Goal: Find specific page/section: Find specific page/section

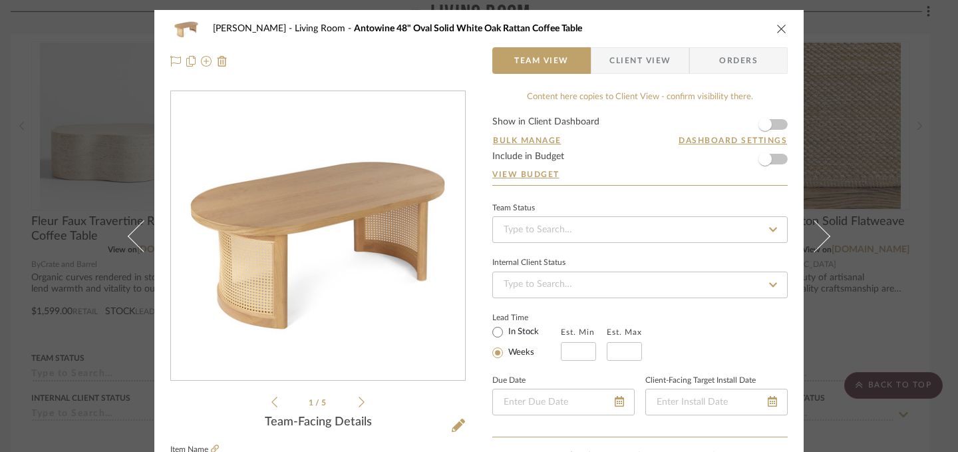
click at [777, 29] on icon "close" at bounding box center [781, 28] width 11 height 11
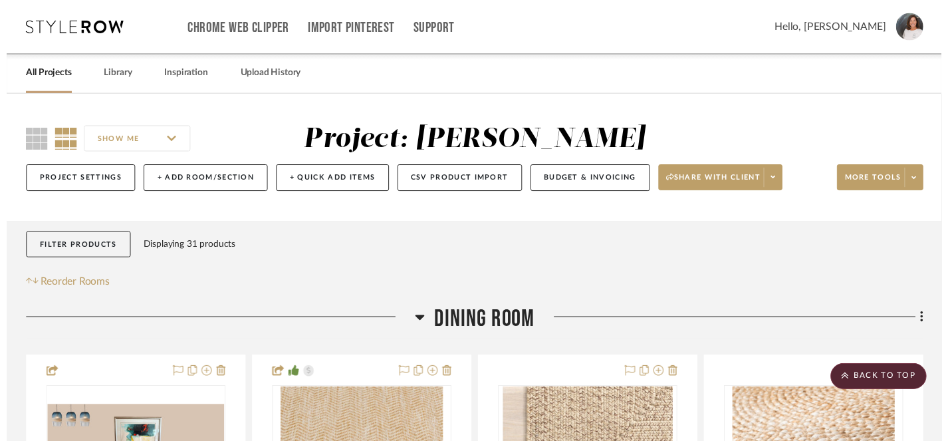
scroll to position [1059, 9]
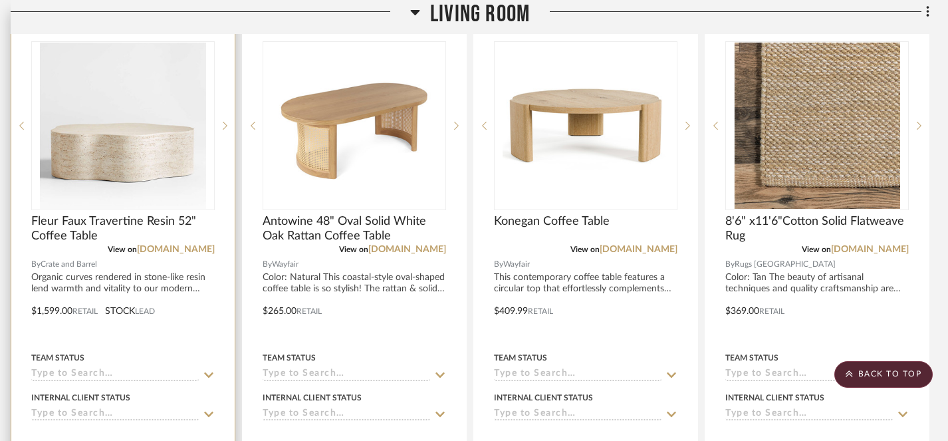
click at [114, 151] on img "0" at bounding box center [123, 126] width 166 height 166
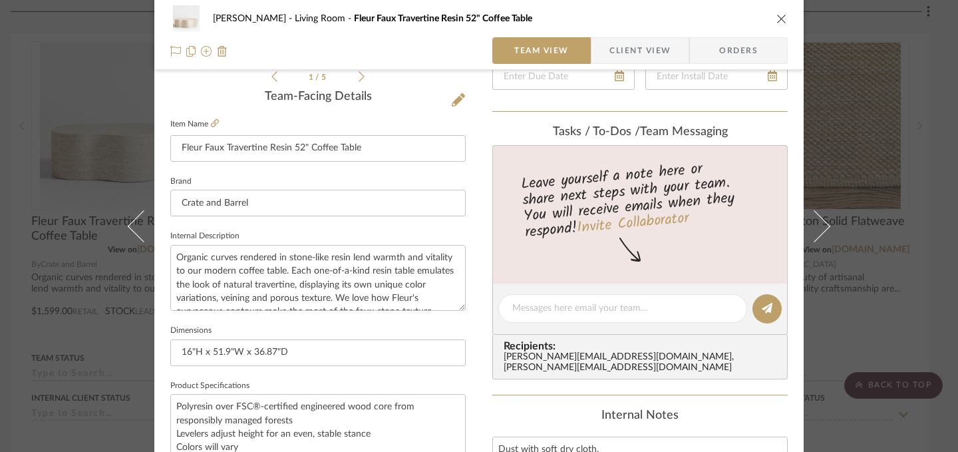
scroll to position [323, 0]
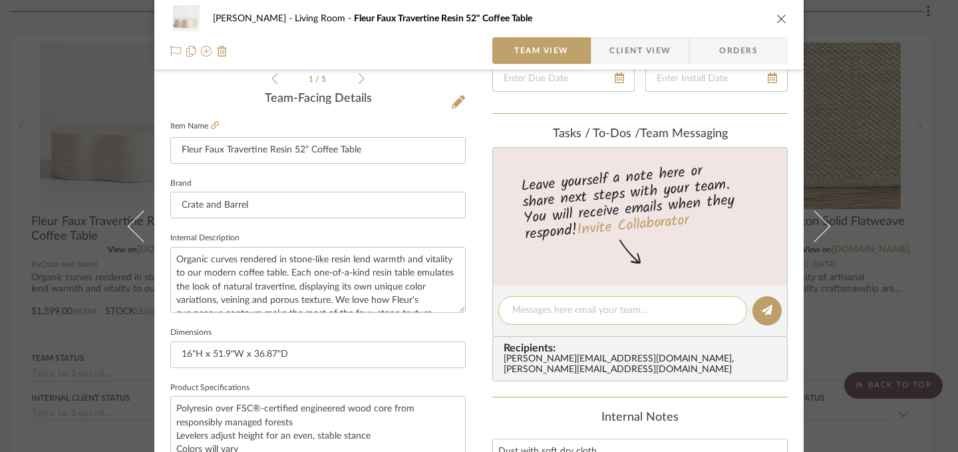
click at [634, 312] on textarea at bounding box center [622, 310] width 221 height 14
type textarea "H"
click at [777, 21] on icon "close" at bounding box center [781, 18] width 11 height 11
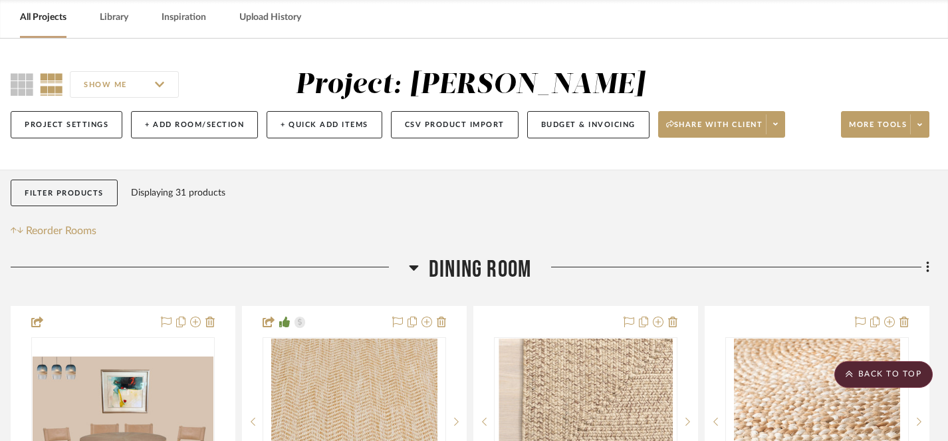
scroll to position [0, 9]
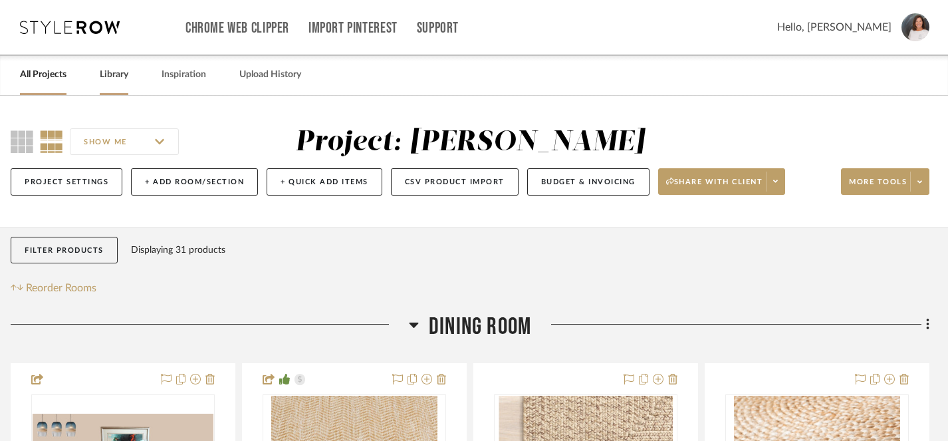
click at [106, 78] on link "Library" at bounding box center [114, 75] width 29 height 18
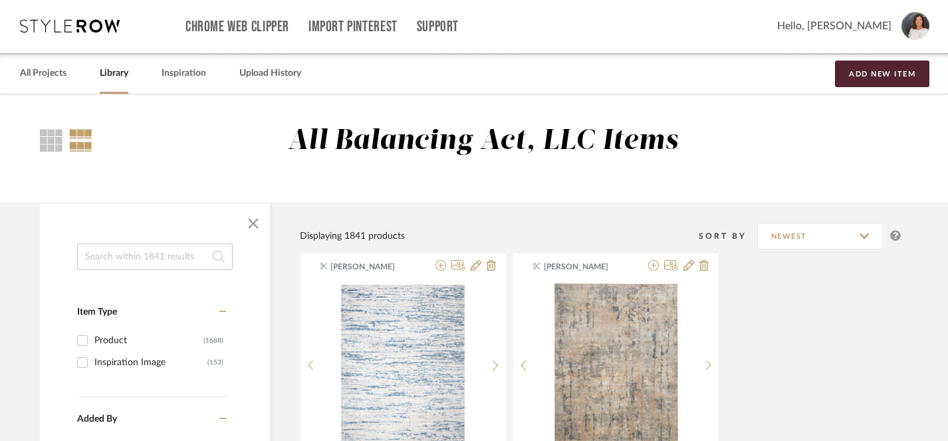
scroll to position [0, 9]
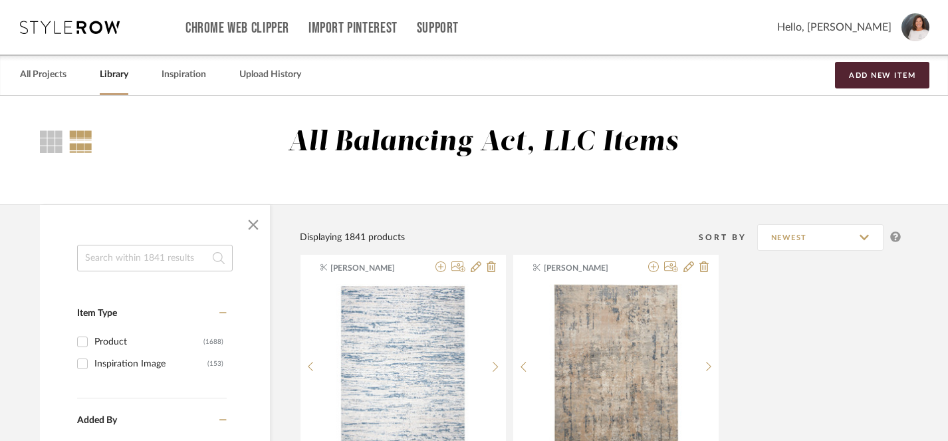
click at [179, 258] on input at bounding box center [155, 258] width 156 height 27
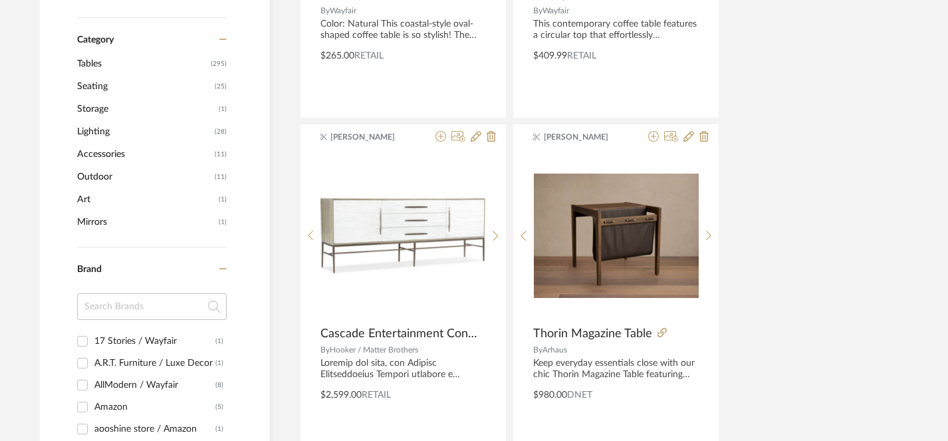
scroll to position [513, 9]
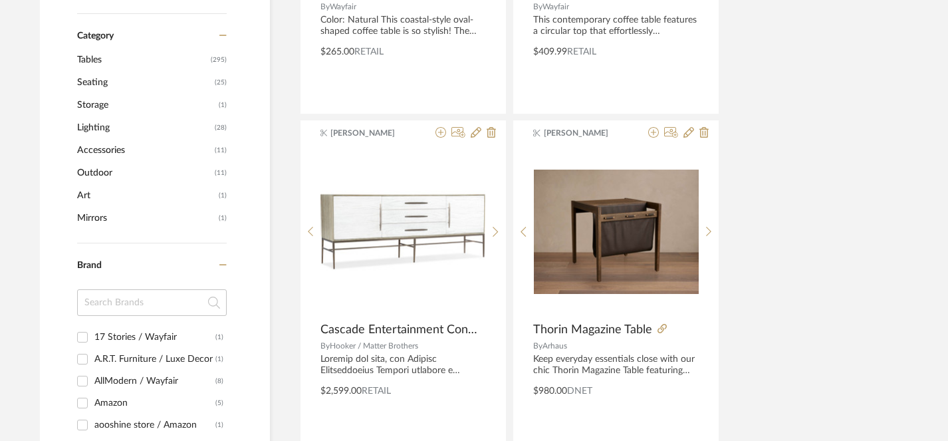
type input "table"
click at [120, 65] on span "Tables" at bounding box center [142, 60] width 130 height 23
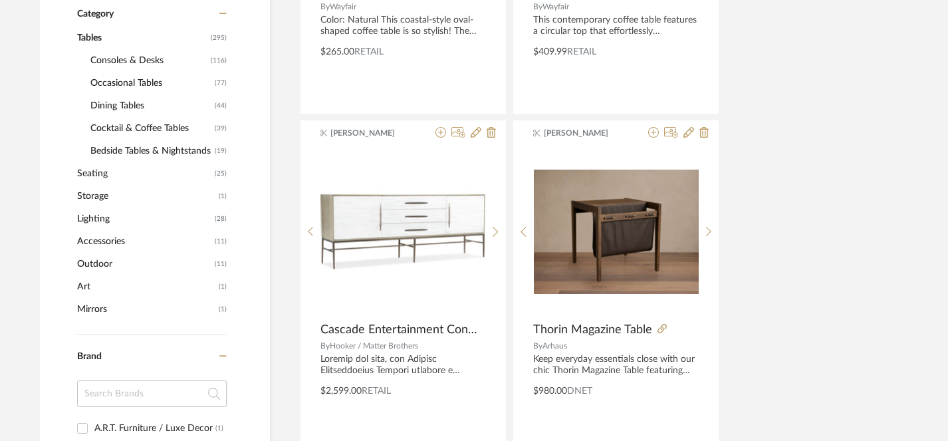
scroll to position [511, 9]
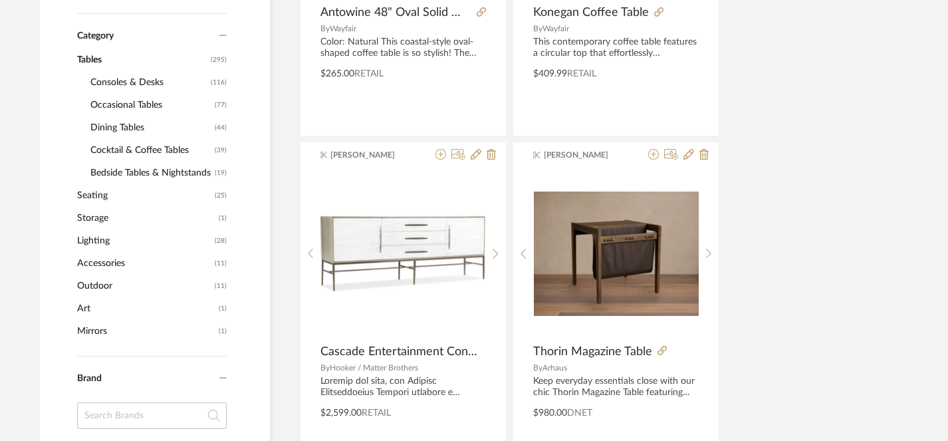
click at [148, 150] on span "Cocktail & Coffee Tables" at bounding box center [150, 150] width 121 height 23
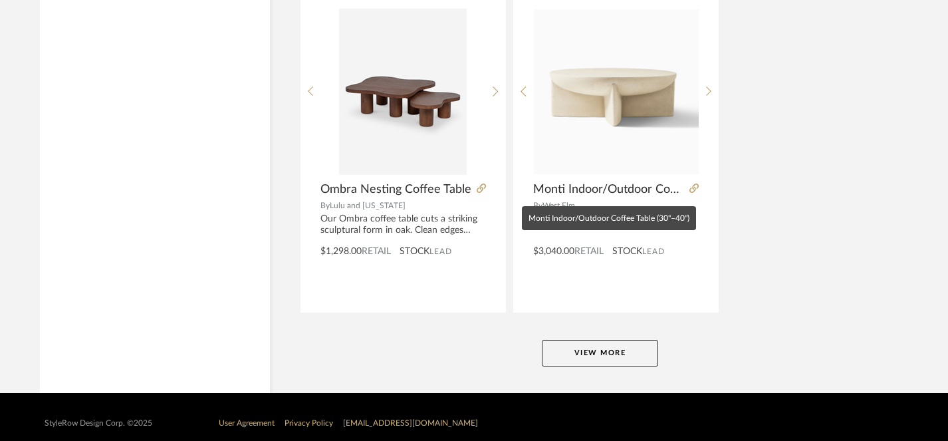
scroll to position [6110, 9]
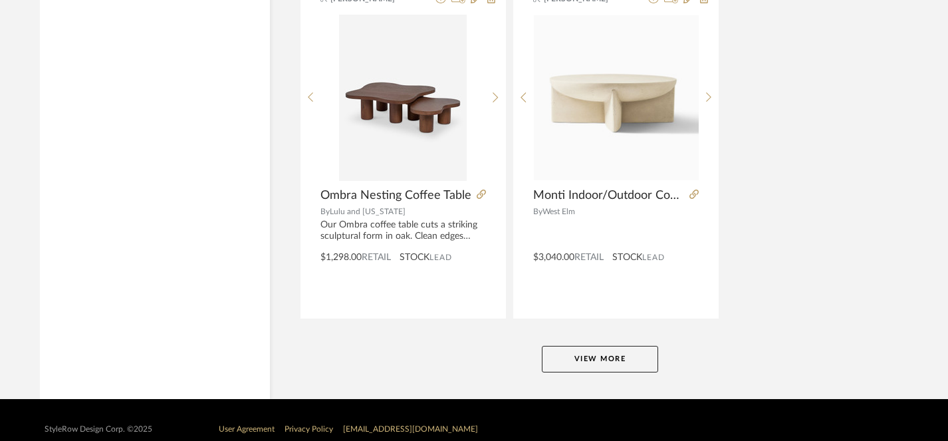
click at [614, 361] on button "View More" at bounding box center [600, 359] width 116 height 27
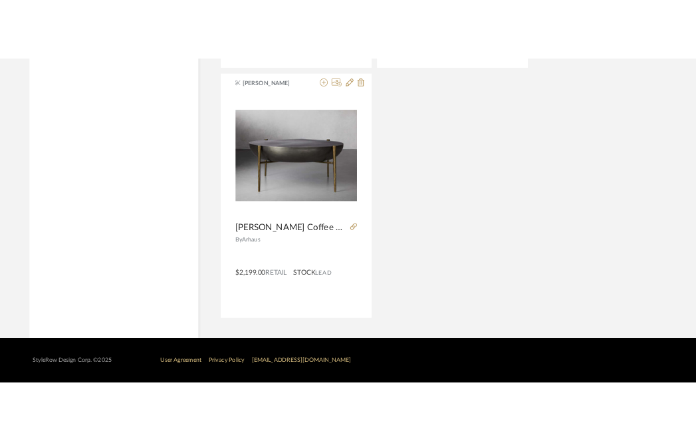
scroll to position [6693, 9]
